Goal: Check status: Check status

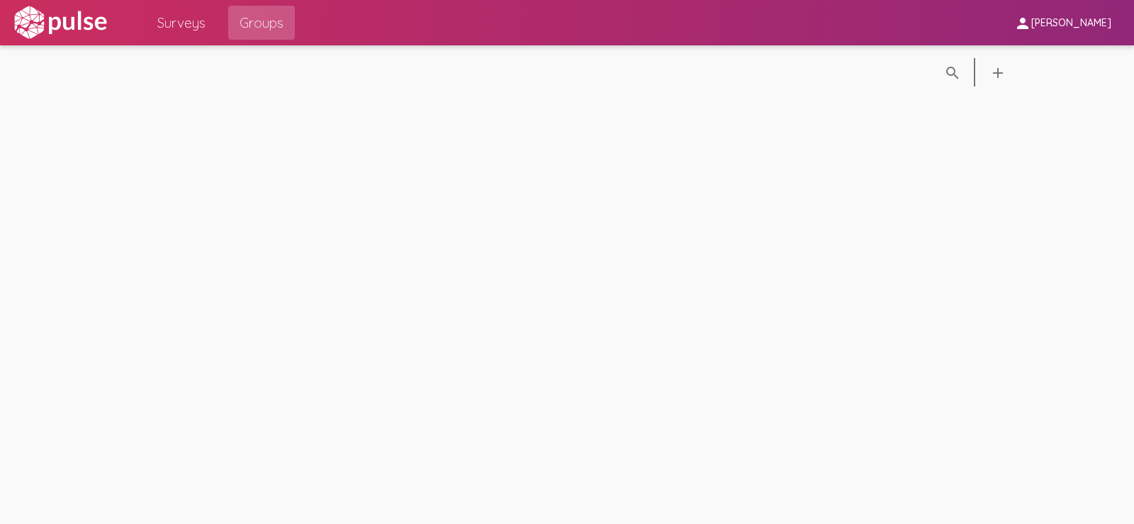
click at [170, 16] on span "Surveys" at bounding box center [181, 23] width 48 height 26
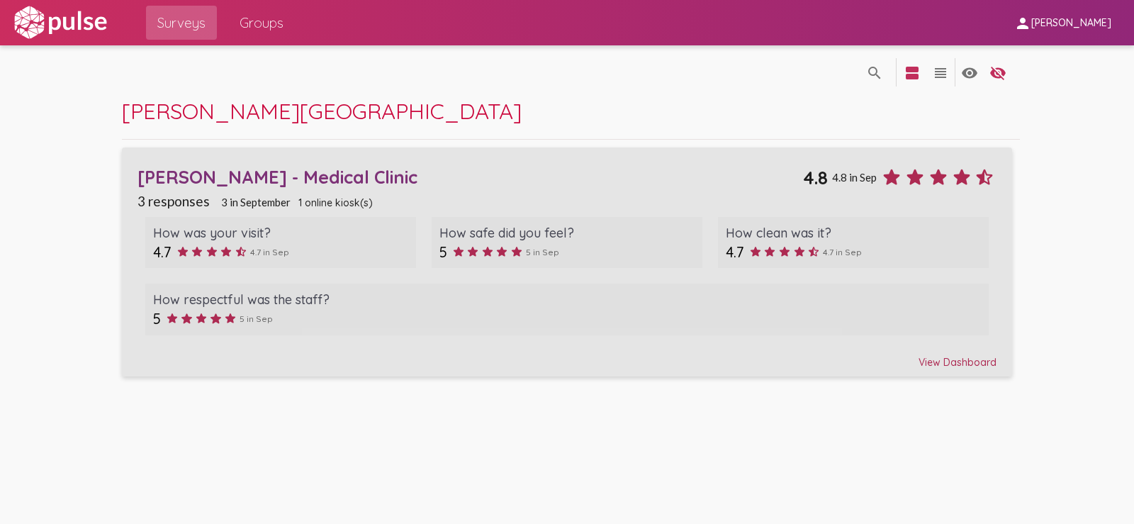
click at [967, 359] on div "View Dashboard" at bounding box center [567, 356] width 859 height 26
